Goal: Find specific page/section: Find specific page/section

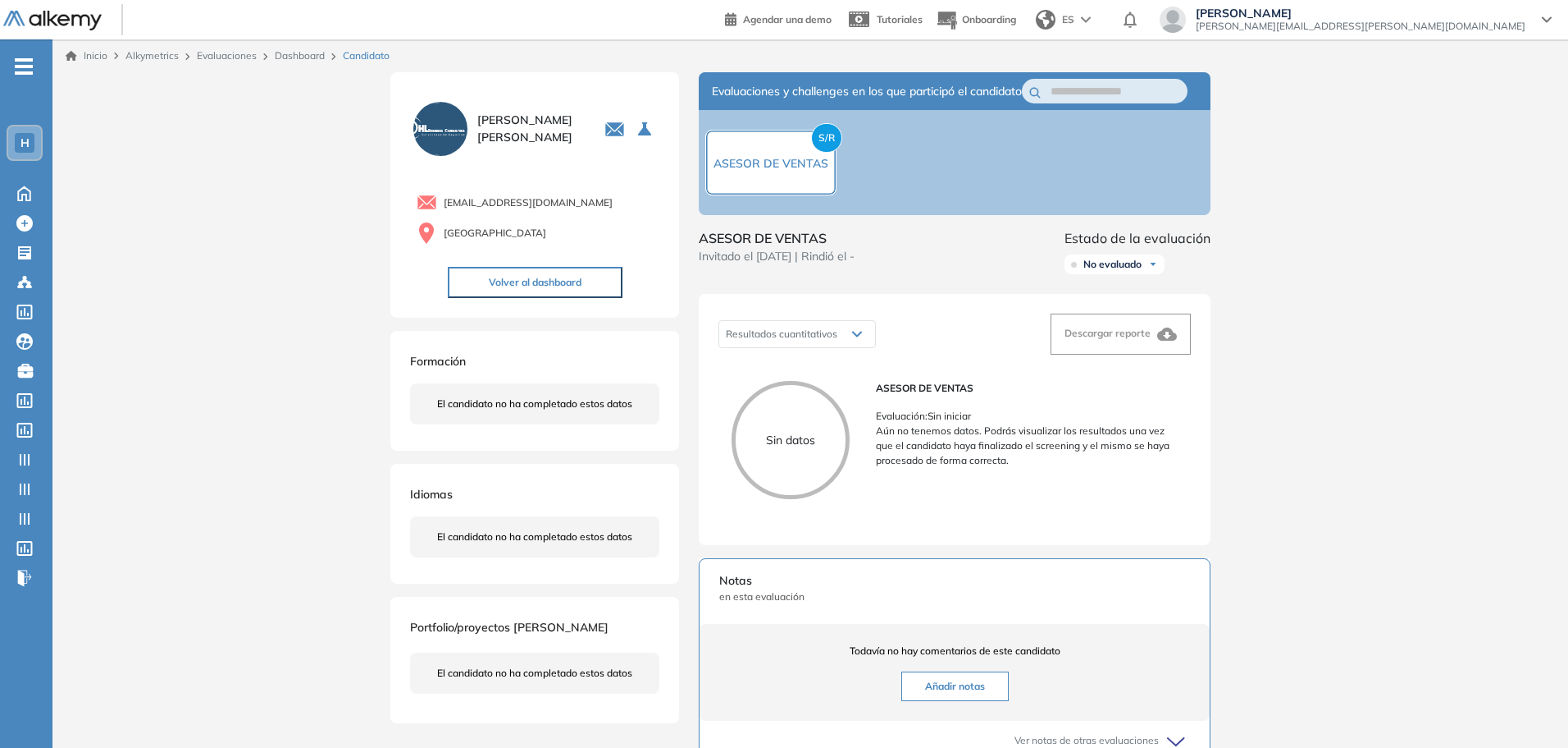
click at [309, 54] on link "Dashboard" at bounding box center [299, 55] width 50 height 13
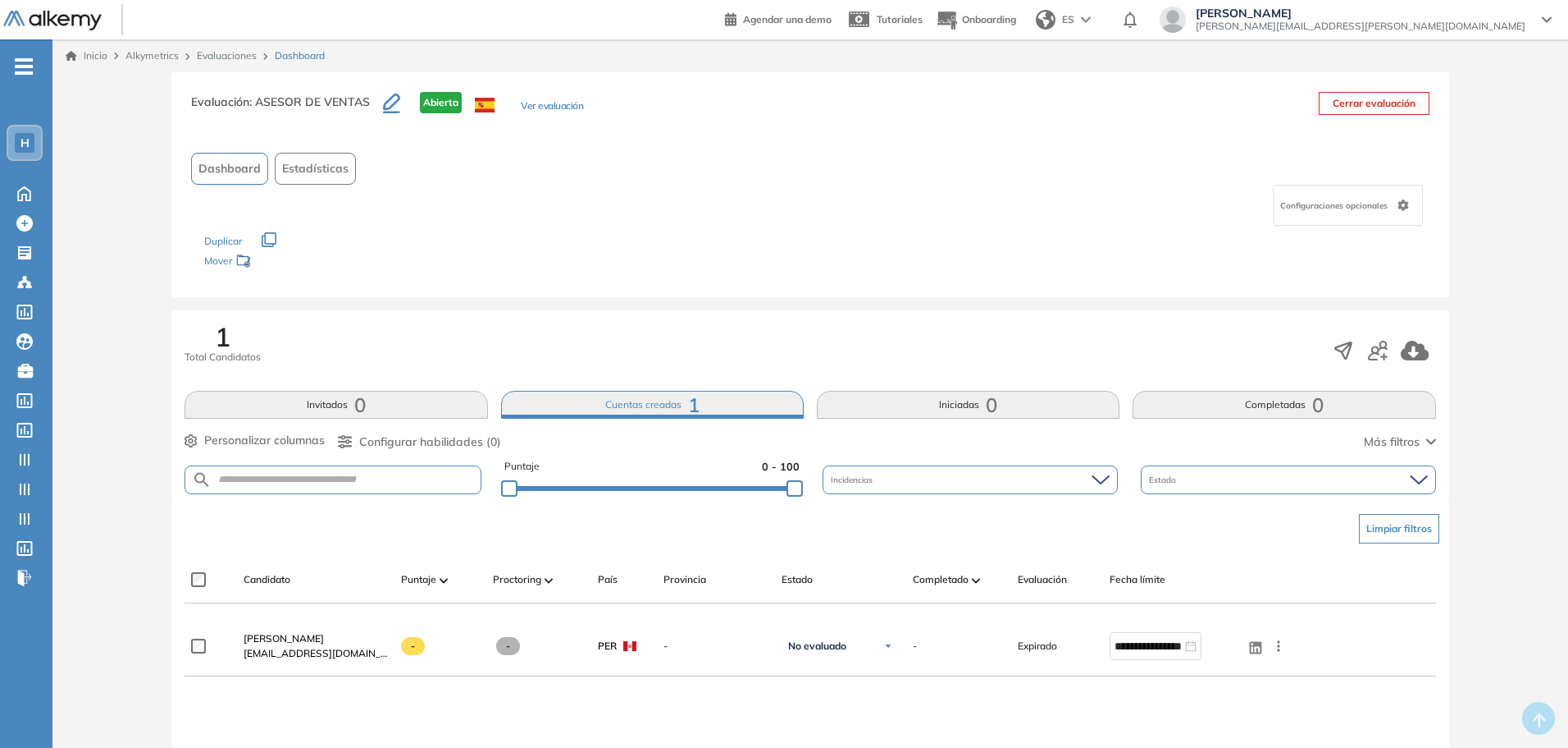
click at [1323, 404] on span "0" at bounding box center [1318, 404] width 12 height 0
click at [991, 419] on div "1 Total Candidatos Invitados 0 Cuentas creadas 1 Iniciadas 0 Completadas 0 Pers…" at bounding box center [810, 404] width 1277 height 190
click at [894, 405] on button "Iniciadas 0" at bounding box center [968, 404] width 303 height 28
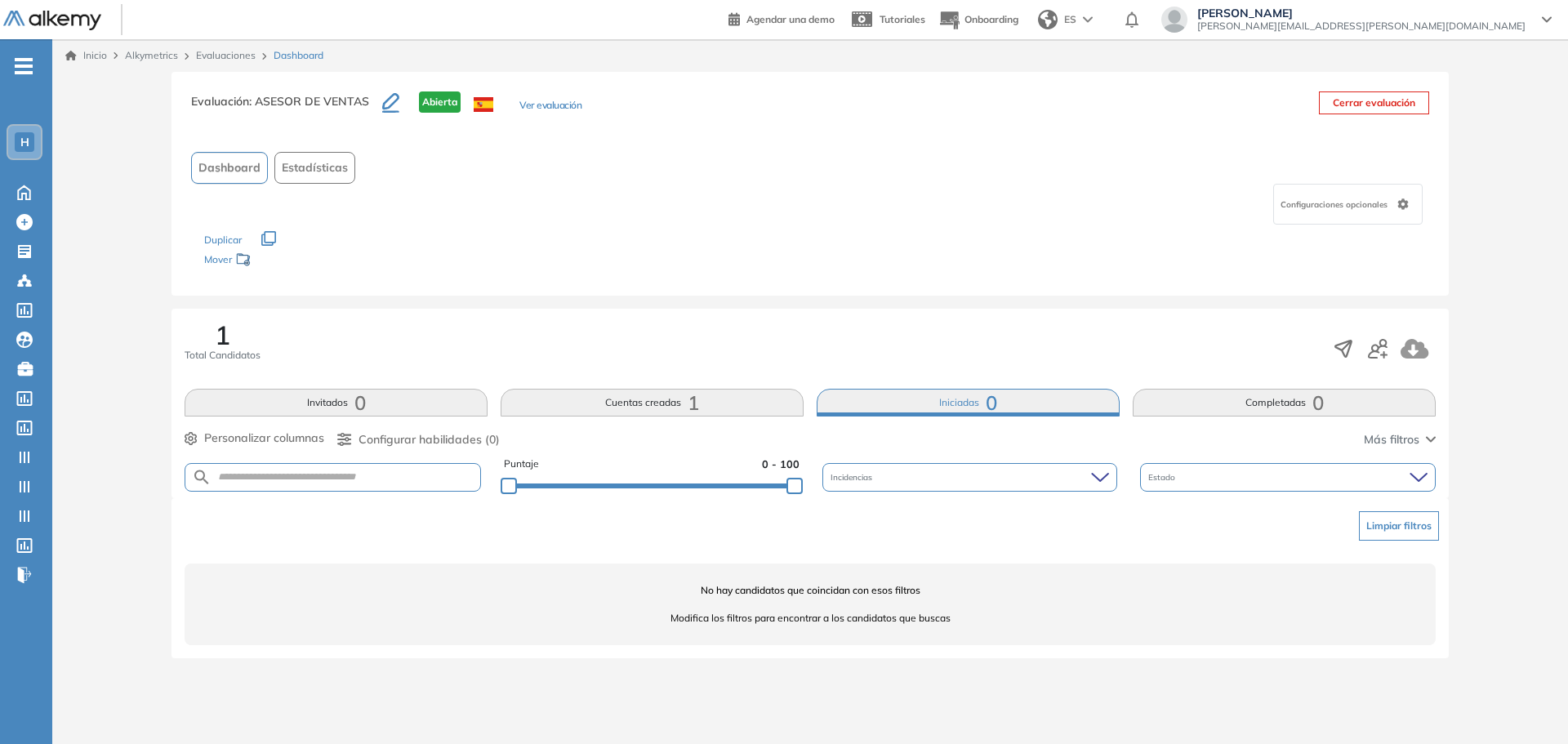
click at [700, 398] on button "Cuentas creadas 1" at bounding box center [651, 402] width 303 height 28
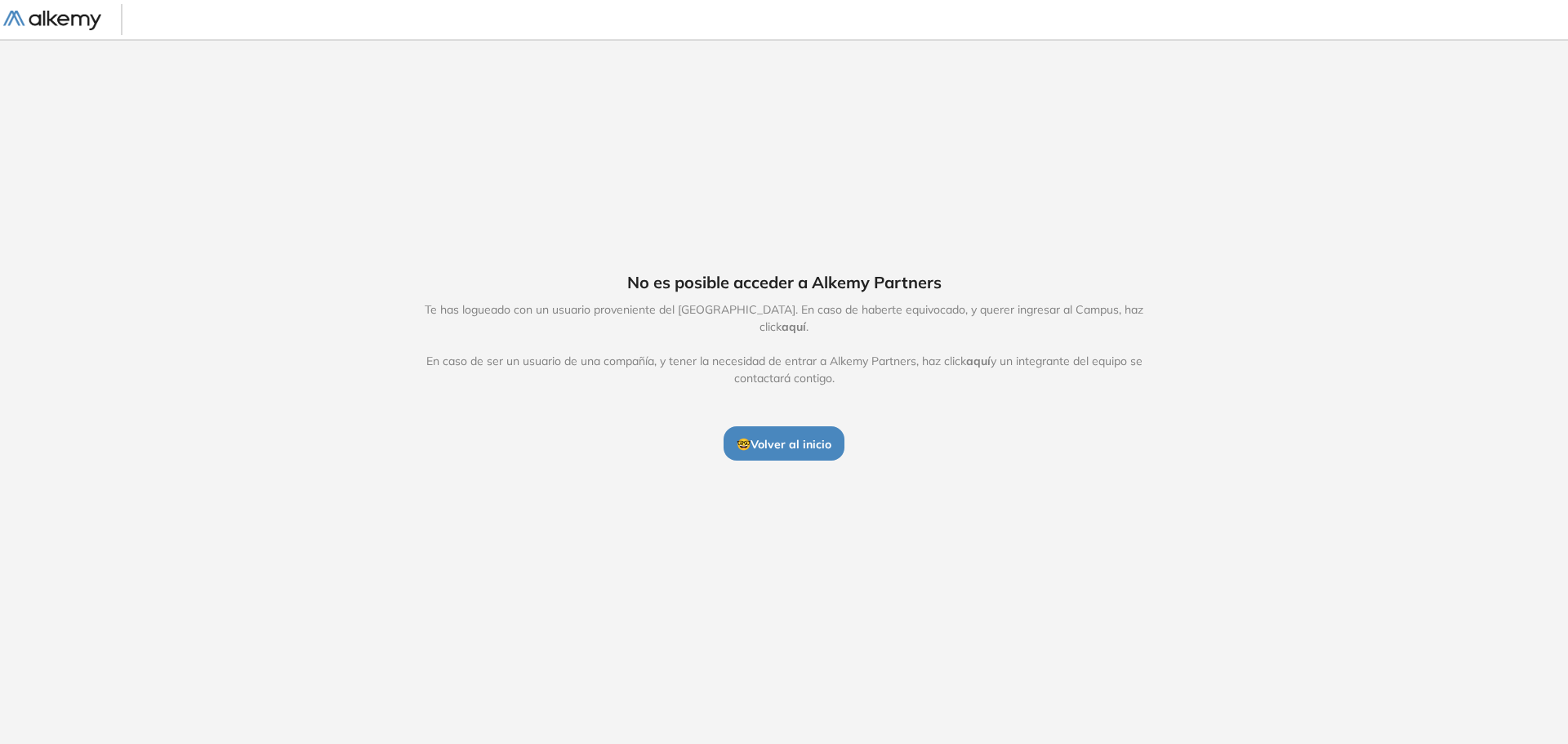
click at [802, 437] on span "🤓 Volver al inicio" at bounding box center [783, 444] width 95 height 14
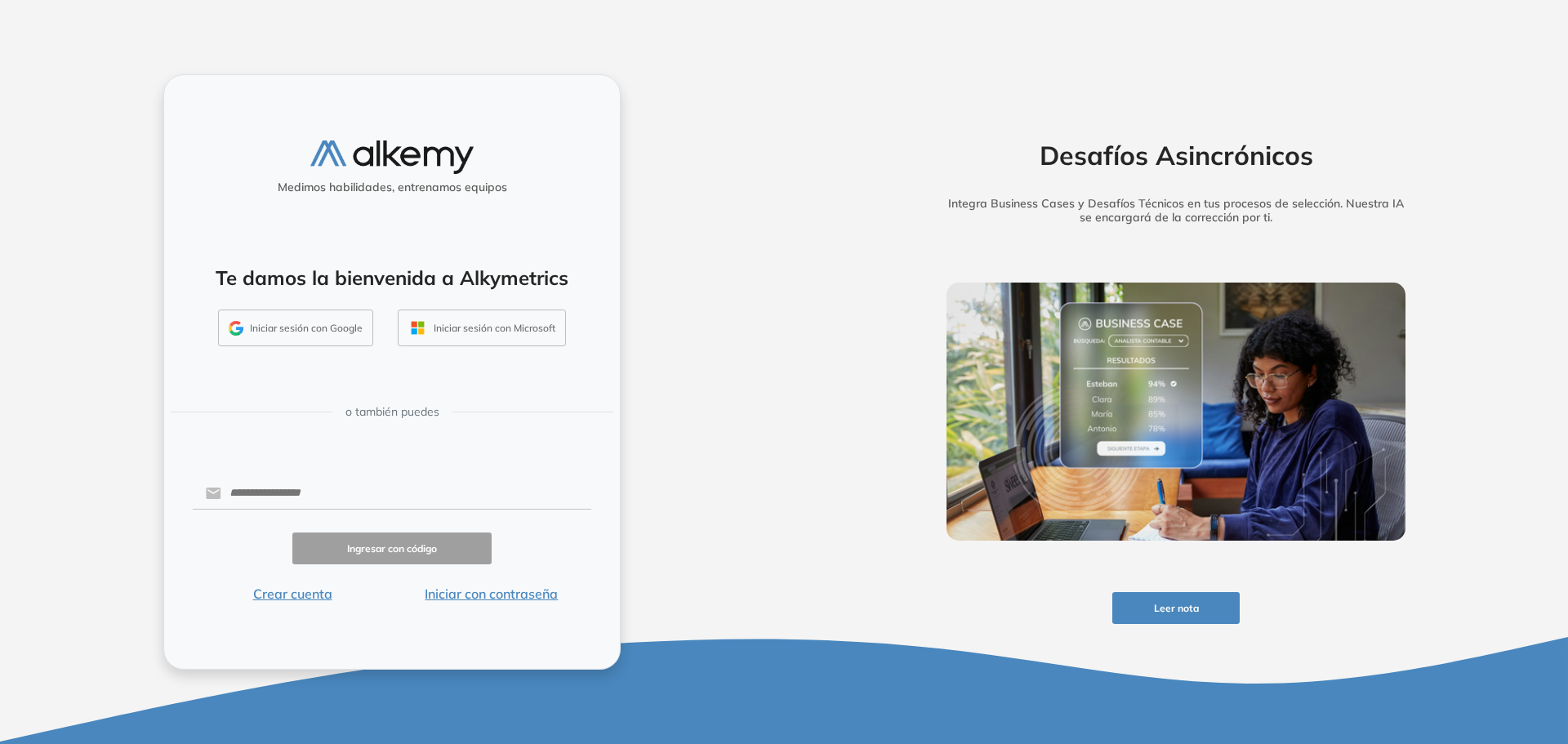
click at [267, 315] on button "Iniciar sesión con Google" at bounding box center [296, 328] width 156 height 38
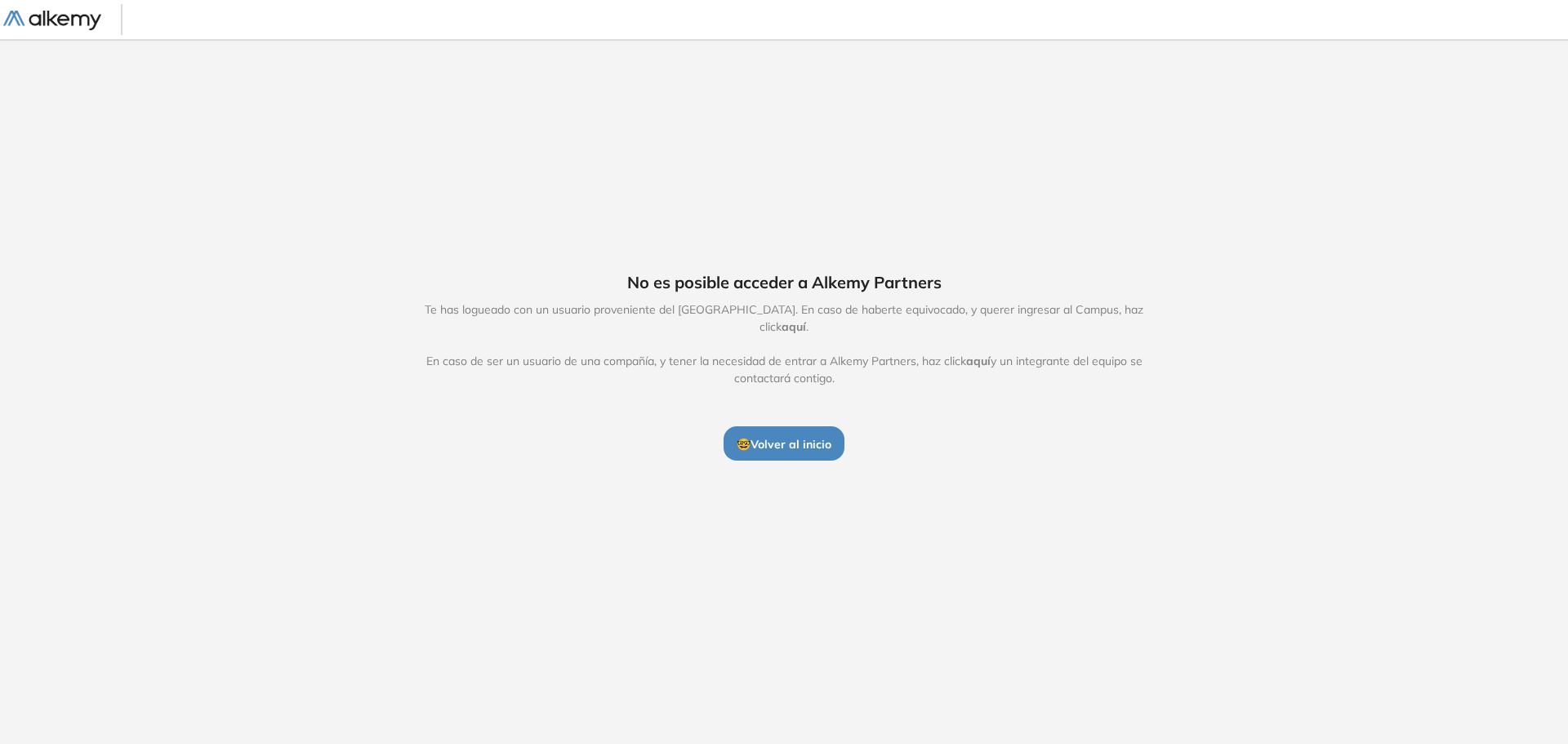
click at [779, 437] on span "🤓 Volver al inicio" at bounding box center [783, 444] width 95 height 14
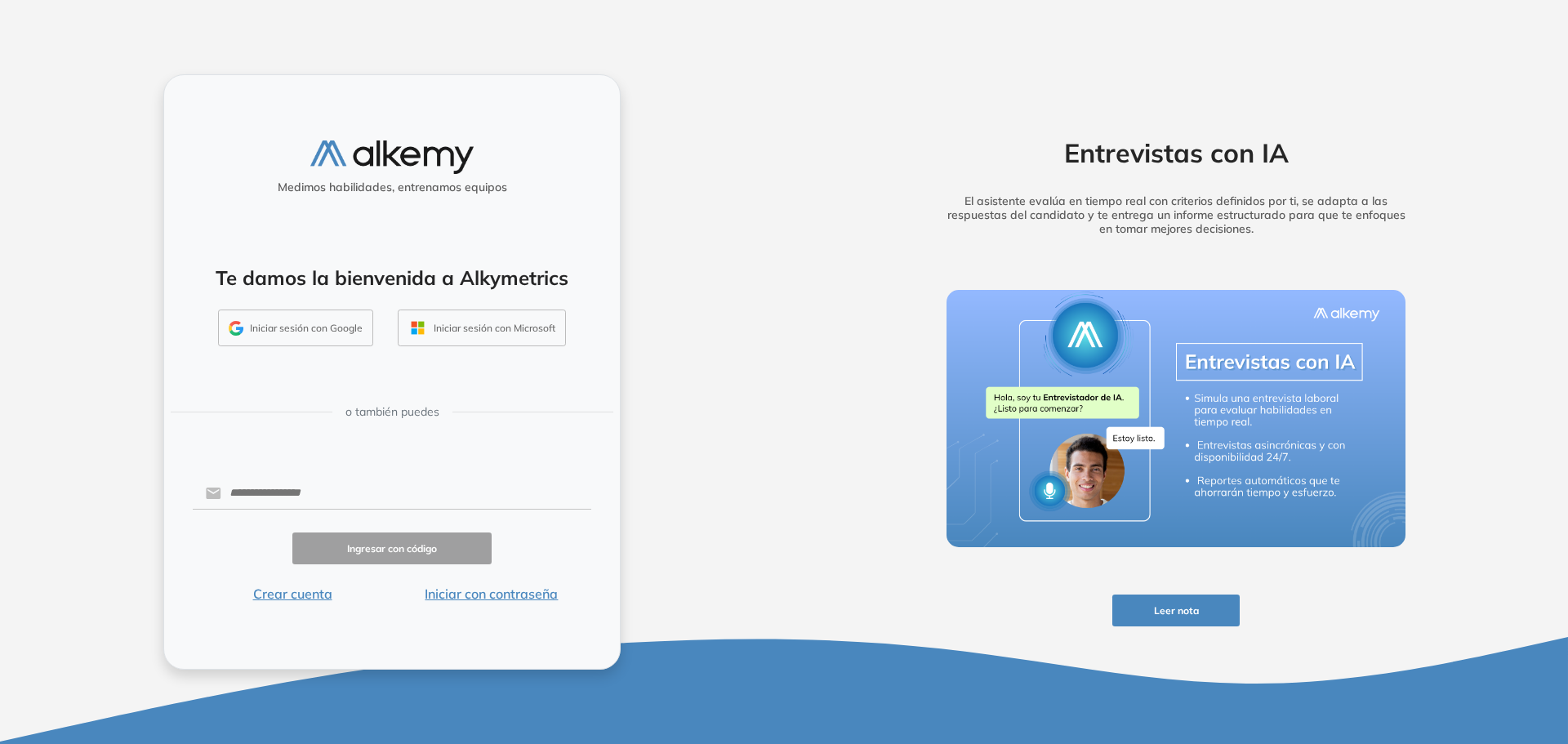
click at [505, 594] on button "Iniciar con contraseña" at bounding box center [491, 594] width 199 height 20
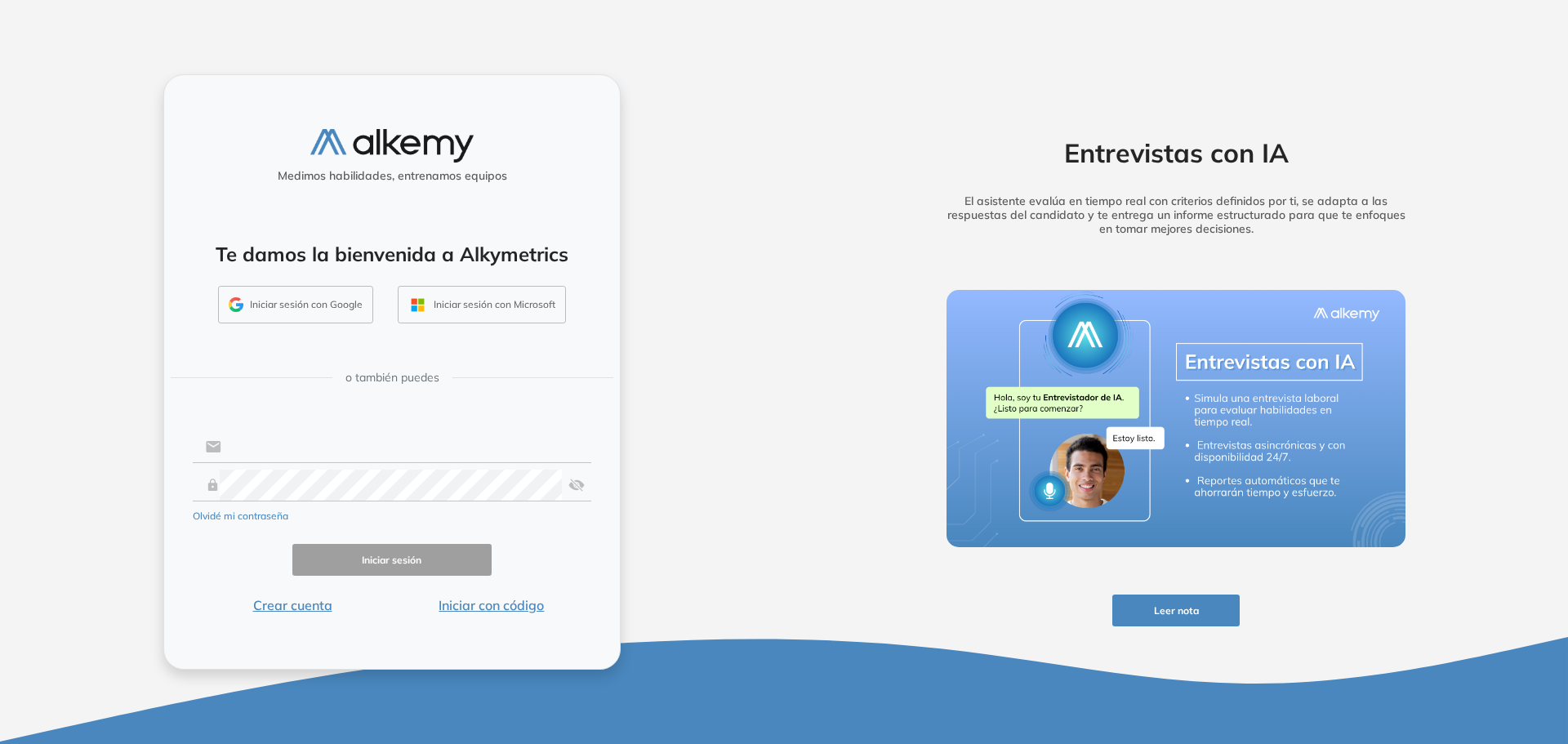
type input "**********"
click at [367, 555] on button "Iniciar sesión" at bounding box center [392, 559] width 199 height 32
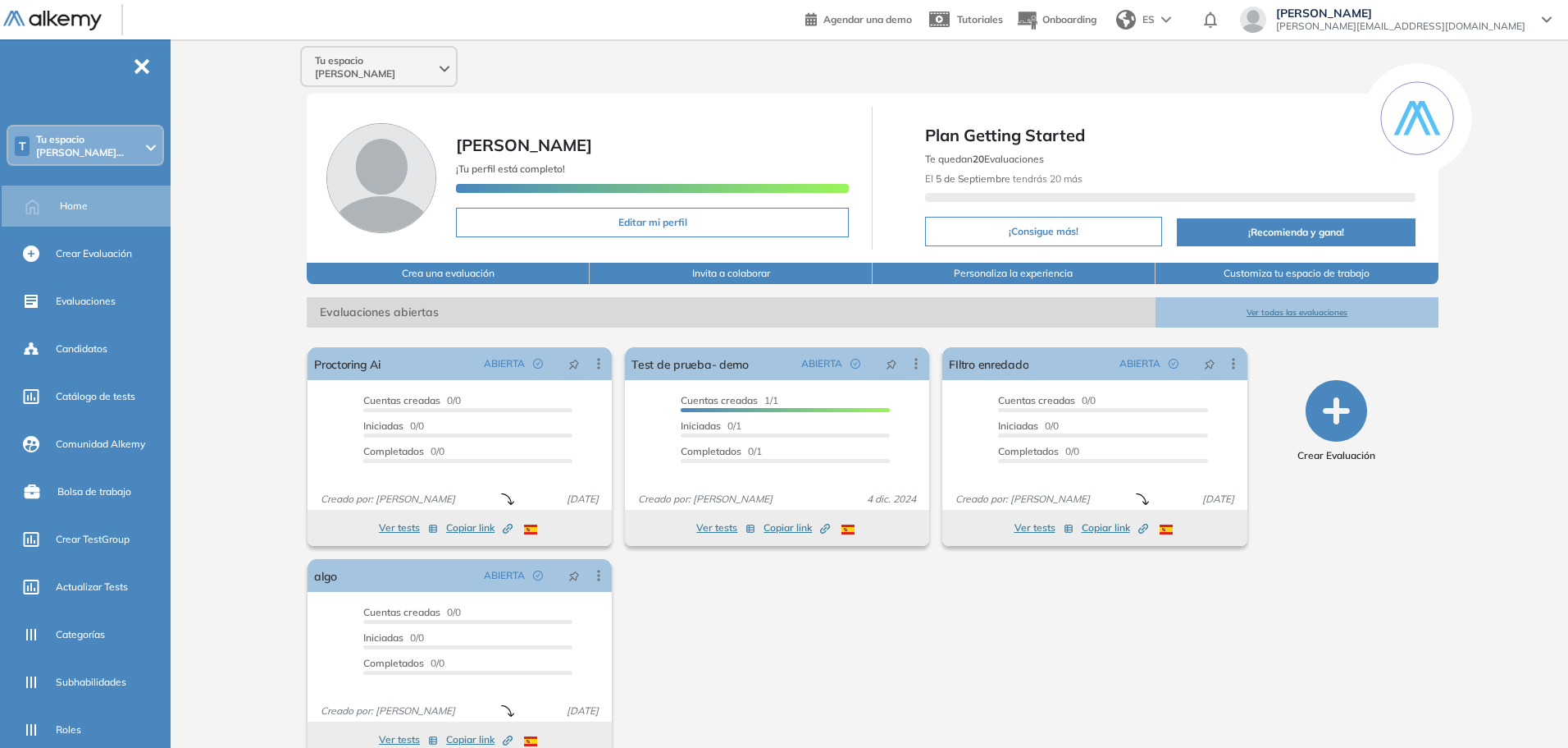
click at [407, 46] on div "Tu espacio [PERSON_NAME]" at bounding box center [378, 66] width 157 height 41
click at [410, 55] on div "Tu espacio [PERSON_NAME]" at bounding box center [379, 66] width 154 height 39
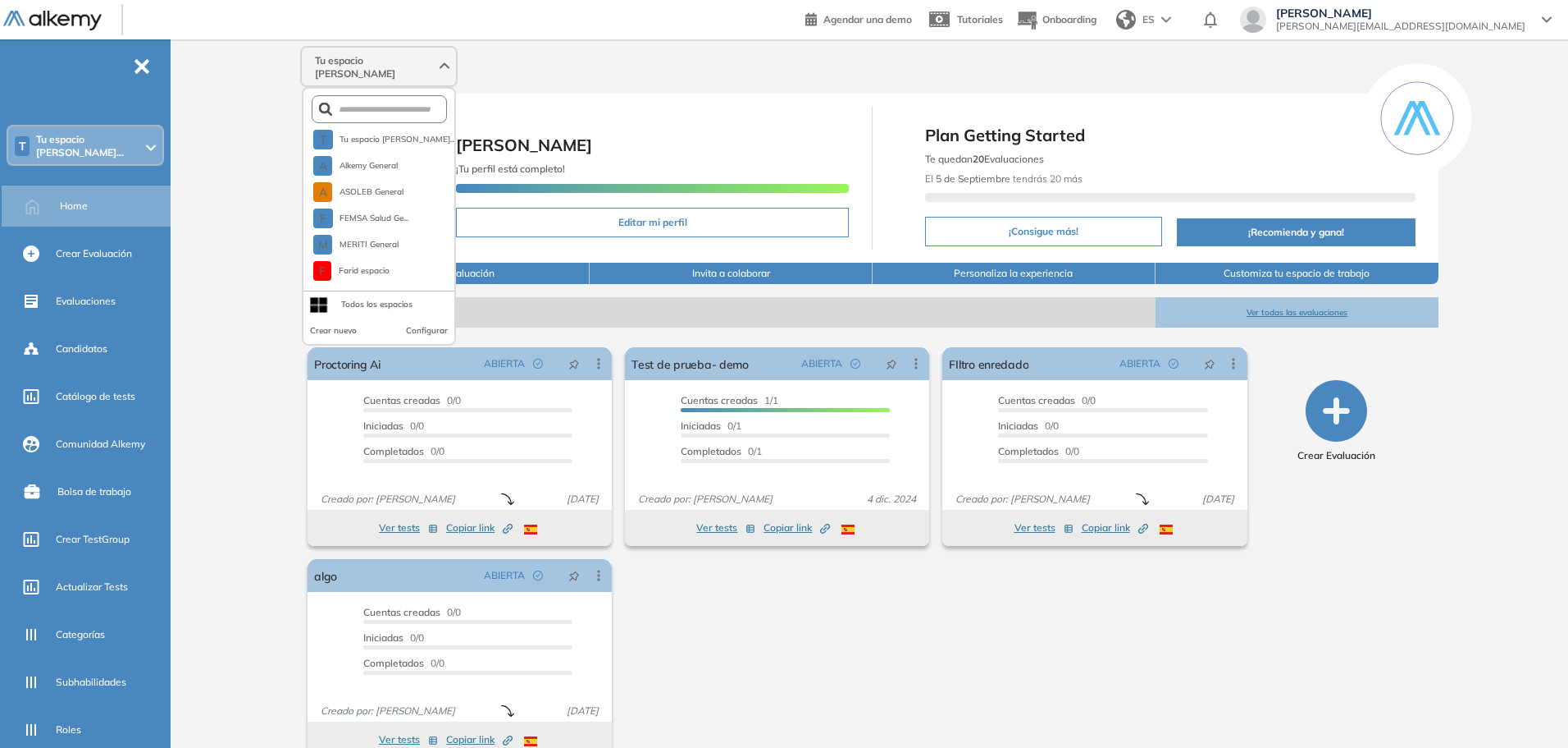
scroll to position [604, 0]
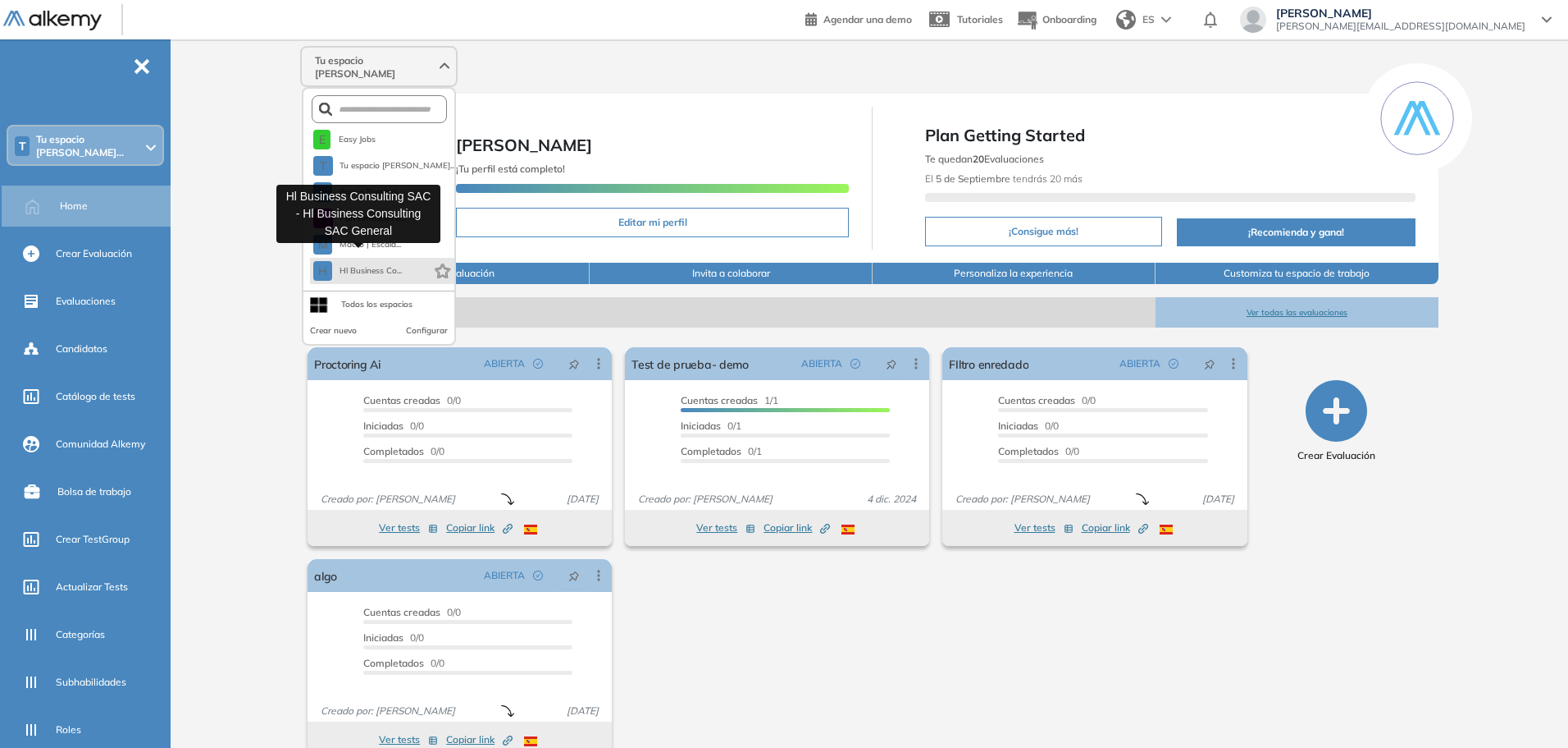
click at [380, 264] on span "Hl Business Co..." at bounding box center [371, 271] width 64 height 13
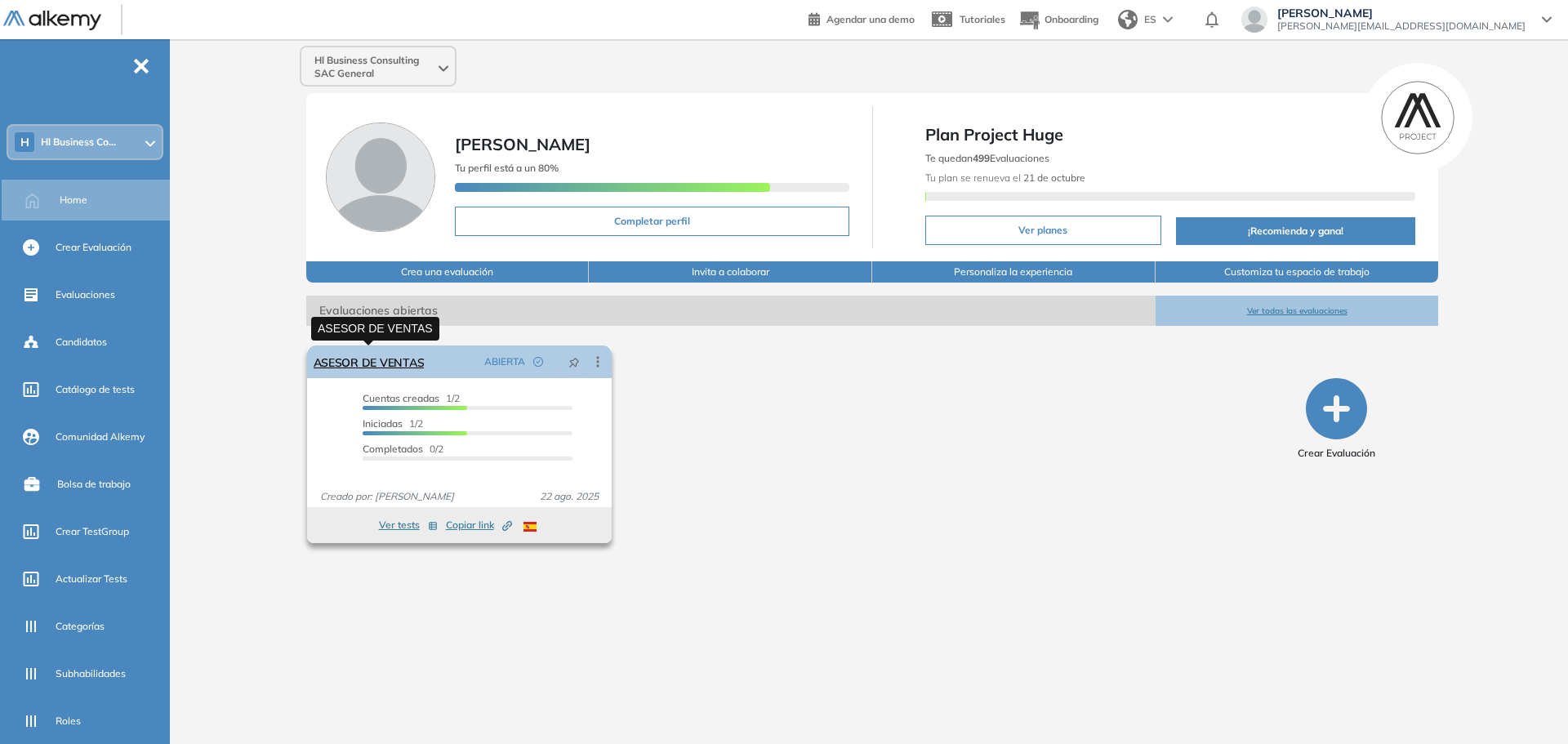
click at [389, 367] on link "ASESOR DE VENTAS" at bounding box center [369, 362] width 111 height 33
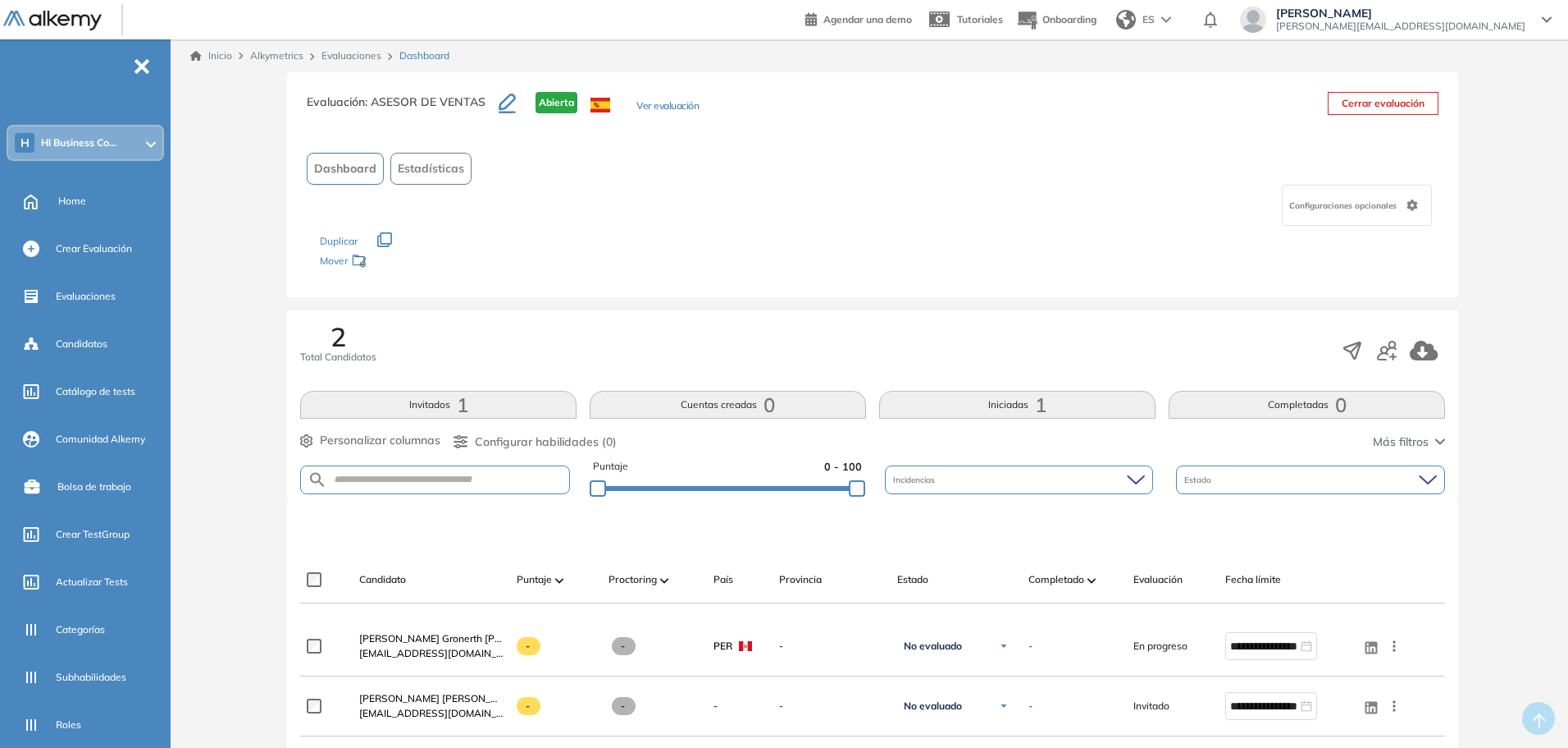
scroll to position [191, 0]
